Goal: Navigation & Orientation: Find specific page/section

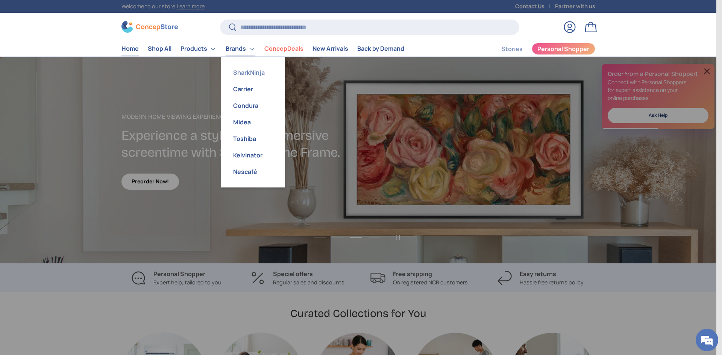
click at [252, 71] on link "SharkNinja" at bounding box center [253, 72] width 55 height 17
click at [249, 87] on link "Carrier" at bounding box center [253, 89] width 55 height 17
click at [250, 104] on link "Condura" at bounding box center [253, 105] width 55 height 17
drag, startPoint x: 248, startPoint y: 123, endPoint x: 250, endPoint y: 129, distance: 7.3
click at [248, 122] on link "Midea" at bounding box center [253, 122] width 55 height 17
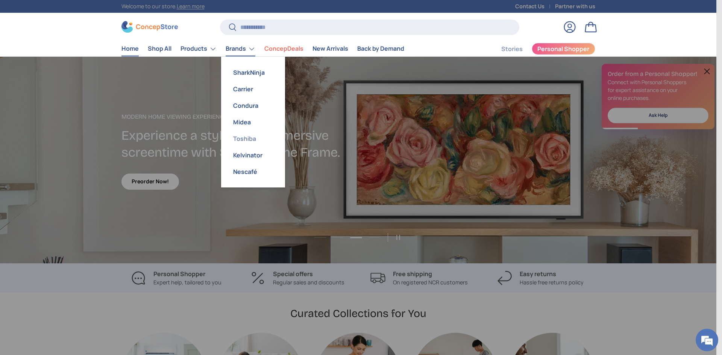
click at [250, 140] on link "Toshiba" at bounding box center [253, 138] width 55 height 17
click at [251, 152] on link "Kelvinator" at bounding box center [253, 155] width 55 height 17
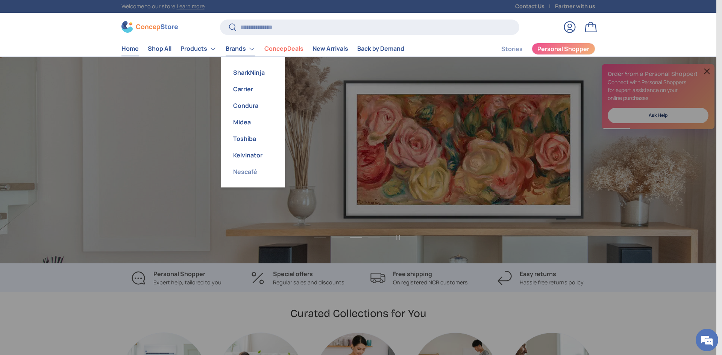
click at [252, 170] on link "Nescafé" at bounding box center [253, 172] width 55 height 17
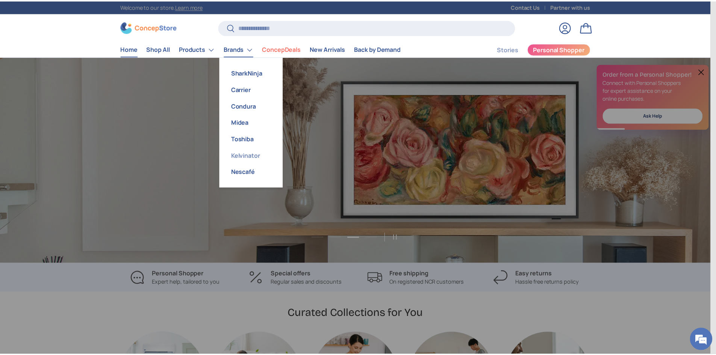
scroll to position [0, 2149]
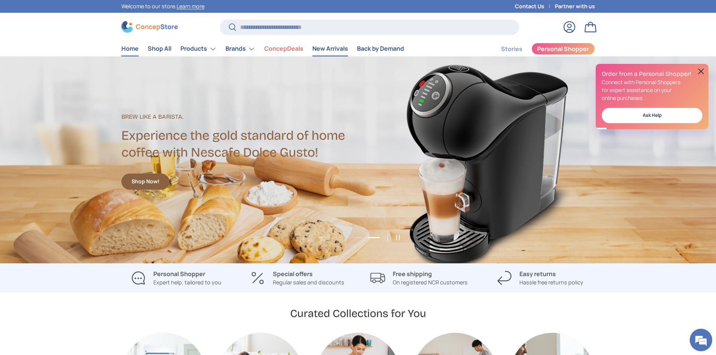
click at [333, 48] on link "New Arrivals" at bounding box center [330, 48] width 36 height 15
click at [370, 47] on link "Back by Demand" at bounding box center [380, 48] width 47 height 15
